Goal: Check status: Check status

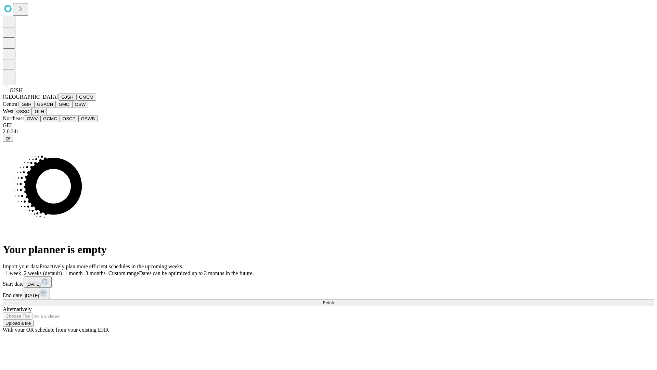
click at [59, 101] on button "GJSH" at bounding box center [68, 96] width 18 height 7
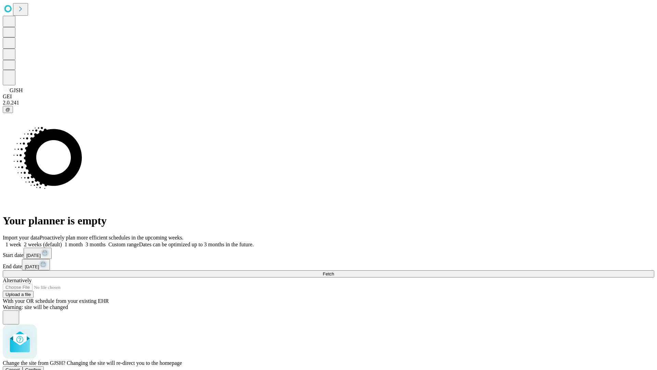
click at [41, 367] on span "Confirm" at bounding box center [33, 369] width 16 height 5
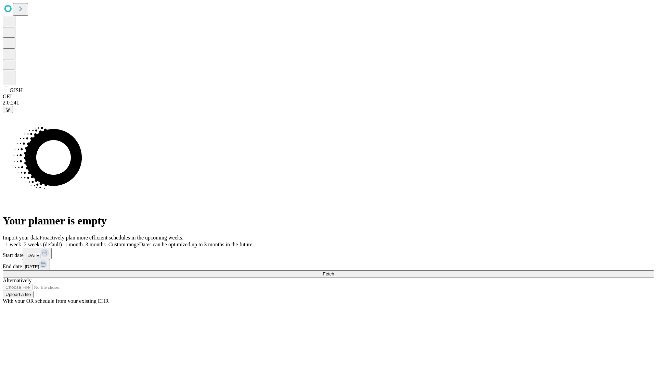
click at [21, 241] on label "1 week" at bounding box center [12, 244] width 18 height 6
click at [334, 271] on span "Fetch" at bounding box center [328, 273] width 11 height 5
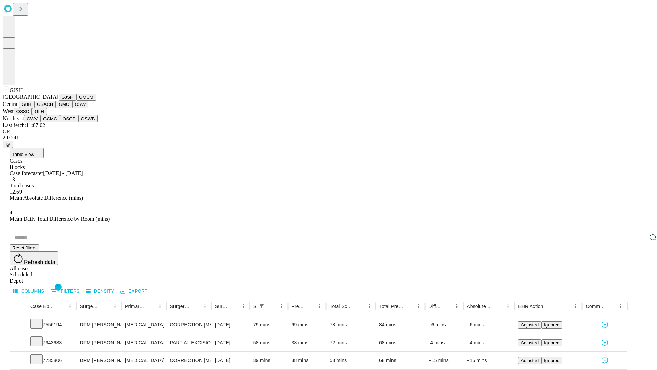
click at [76, 101] on button "GMCM" at bounding box center [86, 96] width 20 height 7
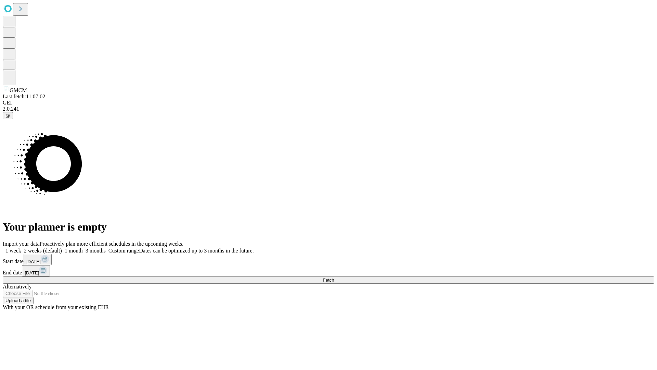
click at [21, 247] on label "1 week" at bounding box center [12, 250] width 18 height 6
click at [334, 277] on span "Fetch" at bounding box center [328, 279] width 11 height 5
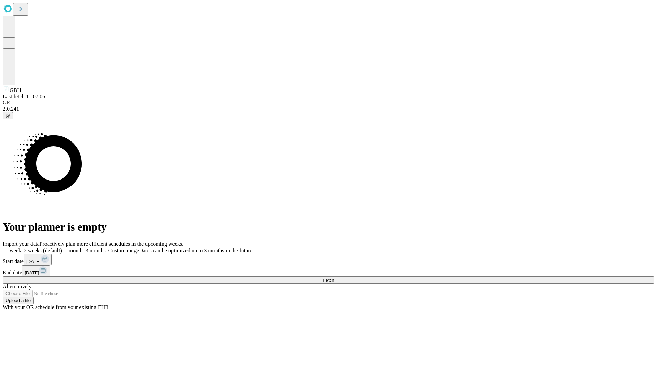
click at [21, 247] on label "1 week" at bounding box center [12, 250] width 18 height 6
click at [334, 277] on span "Fetch" at bounding box center [328, 279] width 11 height 5
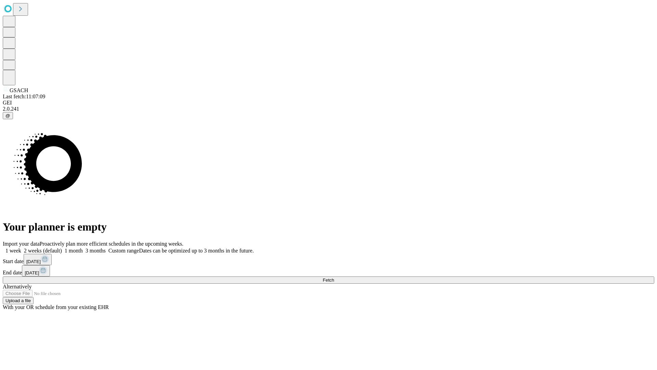
click at [334, 277] on span "Fetch" at bounding box center [328, 279] width 11 height 5
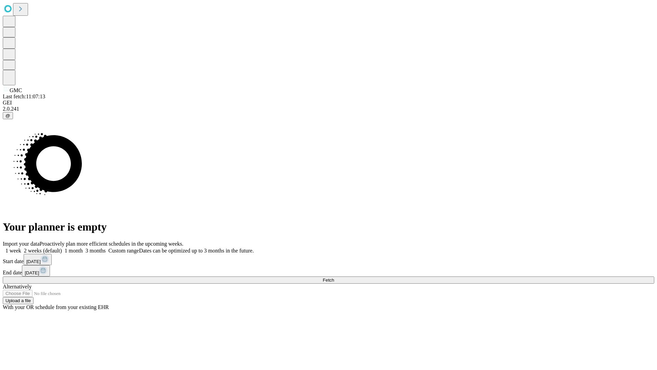
click at [21, 247] on label "1 week" at bounding box center [12, 250] width 18 height 6
click at [334, 277] on span "Fetch" at bounding box center [328, 279] width 11 height 5
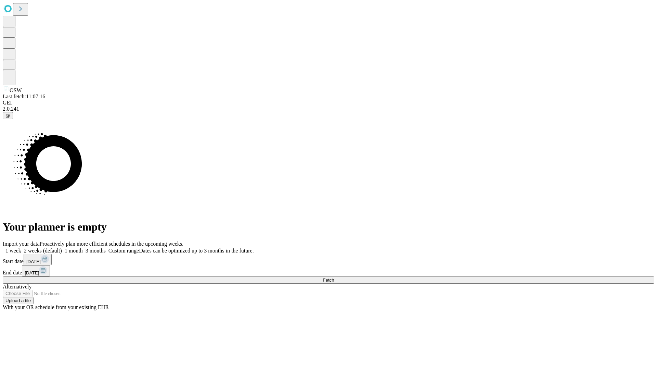
click at [334, 277] on span "Fetch" at bounding box center [328, 279] width 11 height 5
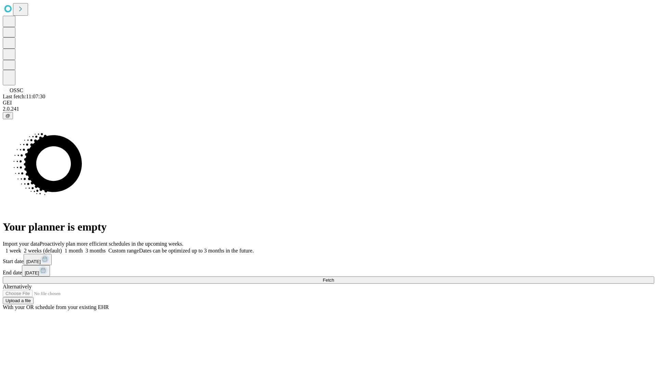
click at [334, 277] on span "Fetch" at bounding box center [328, 279] width 11 height 5
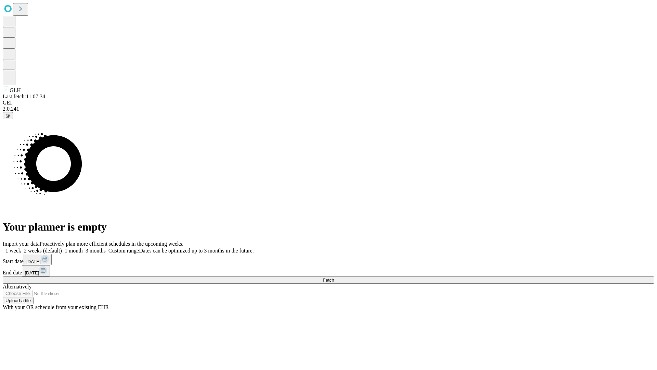
click at [21, 247] on label "1 week" at bounding box center [12, 250] width 18 height 6
click at [334, 277] on span "Fetch" at bounding box center [328, 279] width 11 height 5
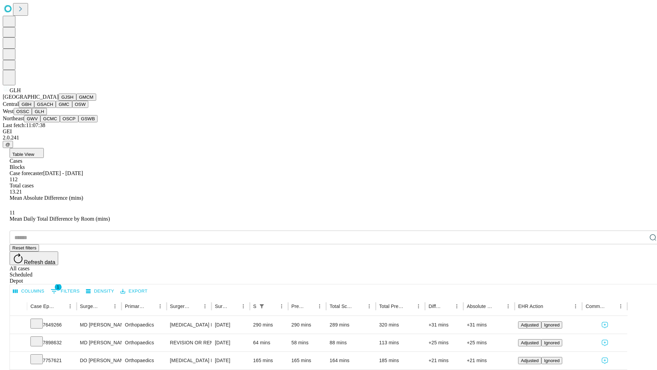
click at [40, 122] on button "GWV" at bounding box center [32, 118] width 16 height 7
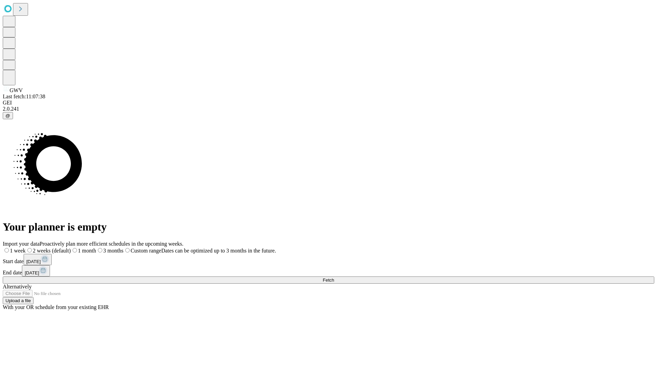
click at [334, 277] on span "Fetch" at bounding box center [328, 279] width 11 height 5
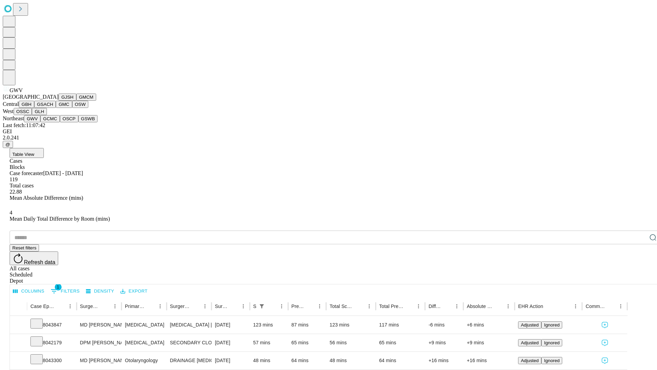
click at [53, 122] on button "GCMC" at bounding box center [50, 118] width 20 height 7
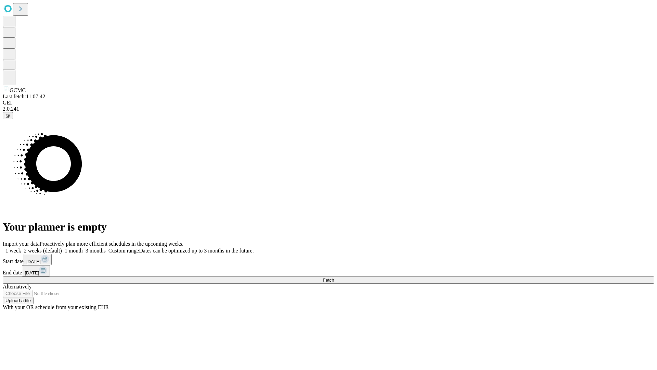
click at [21, 247] on label "1 week" at bounding box center [12, 250] width 18 height 6
click at [334, 277] on span "Fetch" at bounding box center [328, 279] width 11 height 5
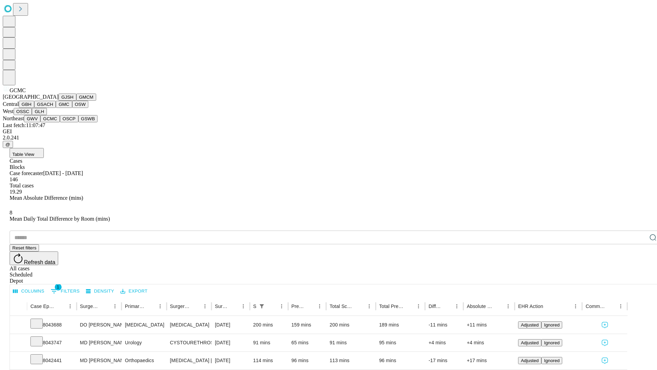
click at [60, 122] on button "OSCP" at bounding box center [69, 118] width 18 height 7
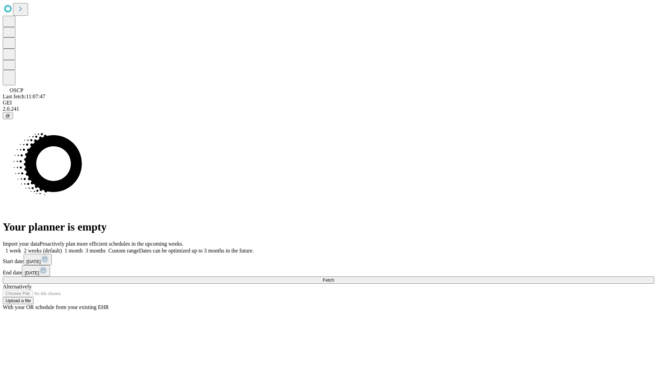
click at [21, 247] on label "1 week" at bounding box center [12, 250] width 18 height 6
click at [334, 277] on span "Fetch" at bounding box center [328, 279] width 11 height 5
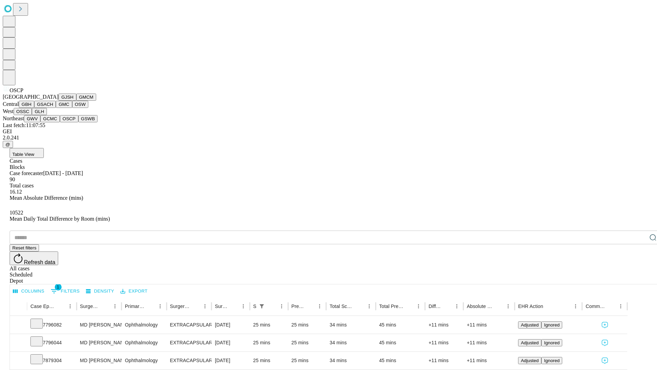
click at [78, 122] on button "GSWB" at bounding box center [88, 118] width 20 height 7
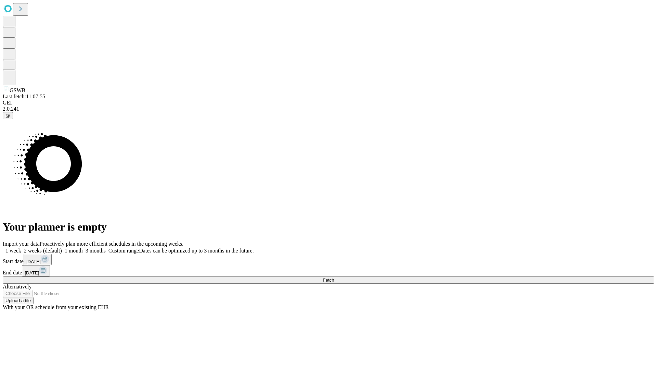
click at [21, 247] on label "1 week" at bounding box center [12, 250] width 18 height 6
click at [334, 277] on span "Fetch" at bounding box center [328, 279] width 11 height 5
